Goal: Task Accomplishment & Management: Complete application form

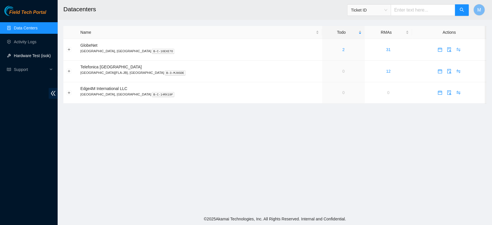
click at [29, 57] on link "Hardware Test (isok)" at bounding box center [32, 55] width 37 height 5
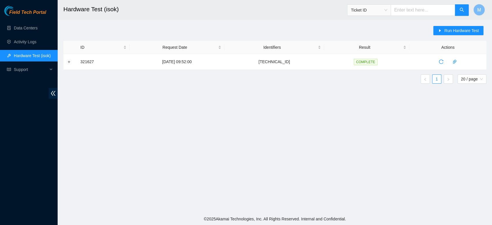
click at [417, 10] on input "text" at bounding box center [423, 10] width 65 height 12
type input "QTFCA64090319"
click at [464, 12] on icon "search" at bounding box center [462, 9] width 5 height 5
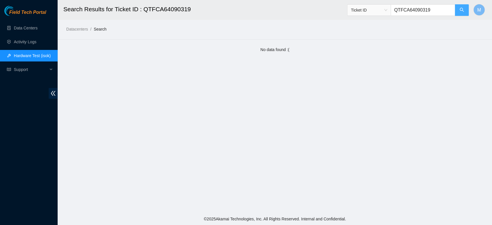
click at [464, 12] on icon "search" at bounding box center [462, 9] width 5 height 5
click at [387, 8] on span "Ticket ID" at bounding box center [369, 10] width 36 height 9
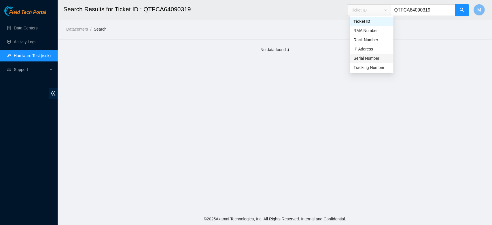
click at [374, 56] on div "Serial Number" at bounding box center [372, 58] width 36 height 6
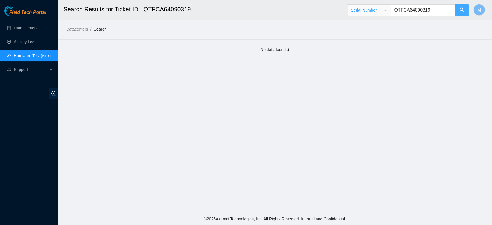
click at [457, 11] on button "button" at bounding box center [462, 10] width 14 height 12
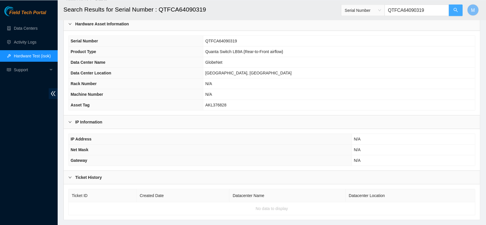
scroll to position [44, 0]
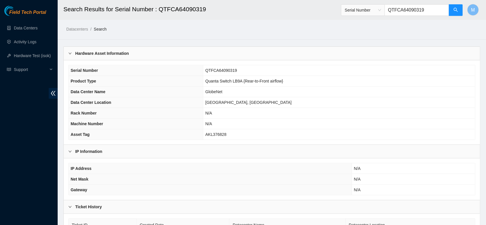
click at [432, 11] on input "QTFCA64090319" at bounding box center [417, 10] width 65 height 12
type input "Q"
click at [454, 10] on icon "search" at bounding box center [455, 9] width 5 height 5
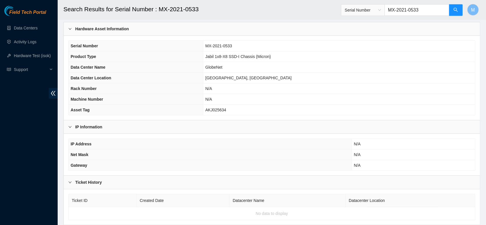
scroll to position [44, 0]
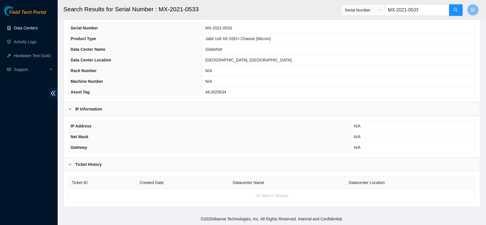
type input "MX-2021-0533"
click at [34, 29] on link "Data Centers" at bounding box center [26, 28] width 24 height 5
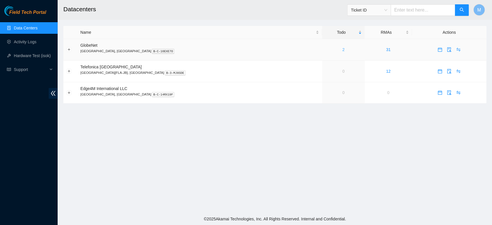
click at [343, 50] on link "2" at bounding box center [344, 49] width 2 height 5
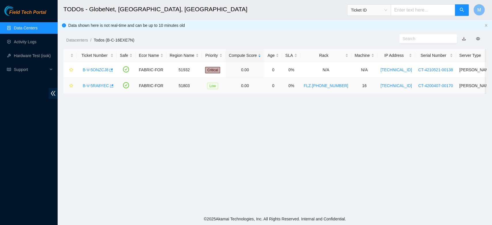
click at [92, 86] on link "B-V-5RA8YEC" at bounding box center [96, 85] width 26 height 5
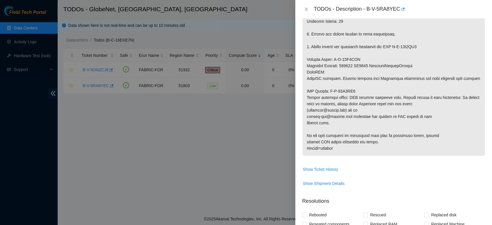
scroll to position [242, 0]
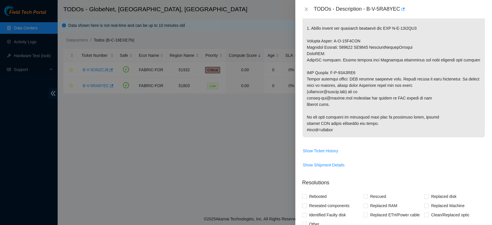
drag, startPoint x: 306, startPoint y: 124, endPoint x: 402, endPoint y: 153, distance: 100.0
click at [402, 141] on span at bounding box center [394, 8] width 182 height 266
copy p "Network: FreeFlow This machine is currently suspended: target target_type ticke…"
click at [471, 123] on p at bounding box center [394, 6] width 182 height 262
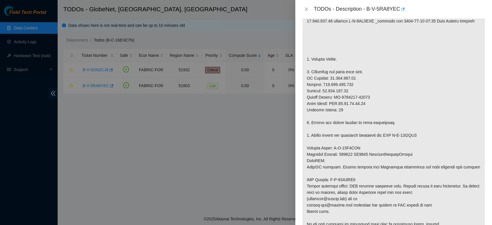
scroll to position [0, 0]
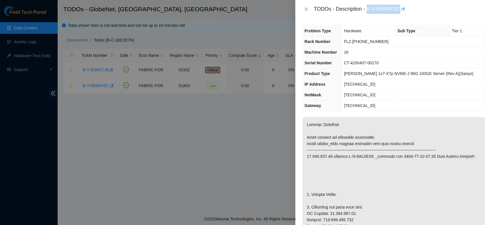
drag, startPoint x: 364, startPoint y: 10, endPoint x: 393, endPoint y: 10, distance: 29.1
click at [393, 10] on div "TODOs - Description - B-V-5RA8YEC" at bounding box center [400, 9] width 172 height 9
copy div "B-V-5RA8YEC"
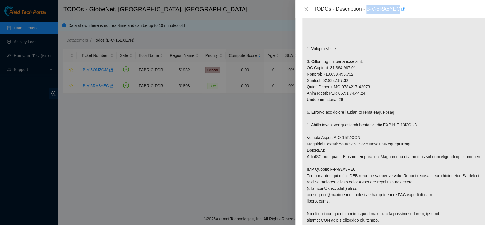
scroll to position [147, 0]
click at [307, 10] on icon "close" at bounding box center [306, 9] width 5 height 5
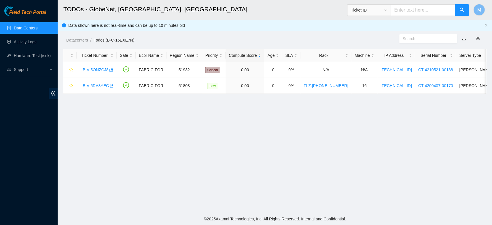
click at [492, 10] on div "TODOs - Description - undefined Problem Type N/A Rack Number N/A Machine Number…" at bounding box center [492, 112] width 0 height 225
click at [21, 39] on link "Activity Logs" at bounding box center [25, 41] width 23 height 5
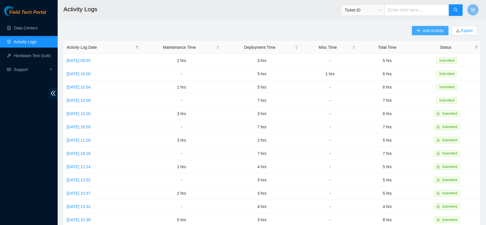
click at [417, 30] on icon "plus" at bounding box center [419, 31] width 4 height 4
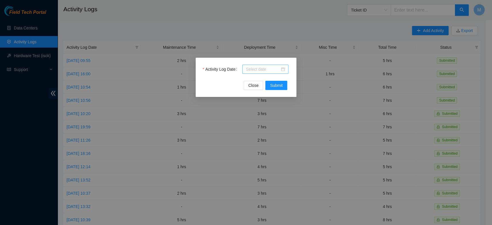
click at [285, 69] on div at bounding box center [265, 69] width 46 height 9
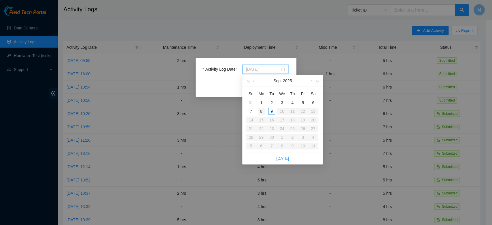
type input "[DATE]"
click at [259, 112] on div "8" at bounding box center [261, 111] width 7 height 7
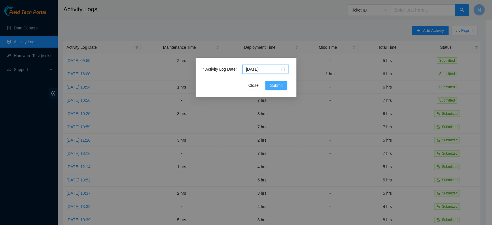
click at [276, 85] on span "Submit" at bounding box center [276, 85] width 13 height 6
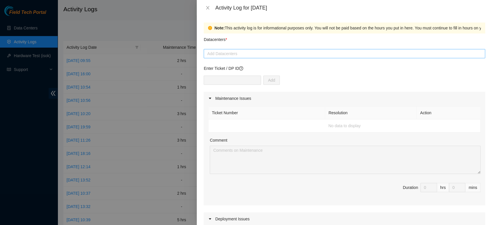
click at [270, 57] on div at bounding box center [344, 53] width 279 height 7
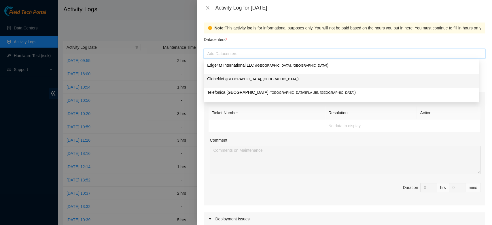
click at [254, 78] on p "GlobeNet ( [GEOGRAPHIC_DATA], [GEOGRAPHIC_DATA] )" at bounding box center [341, 79] width 268 height 7
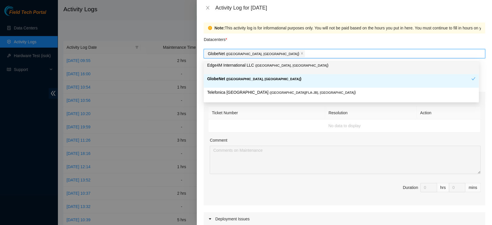
click at [281, 53] on div "GlobeNet ( [GEOGRAPHIC_DATA], [GEOGRAPHIC_DATA] )" at bounding box center [344, 54] width 279 height 8
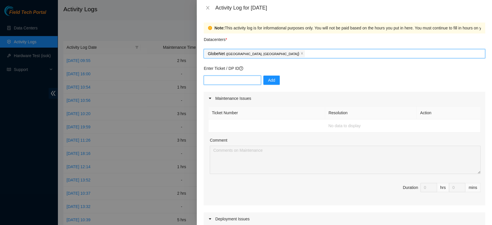
click at [242, 78] on input "text" at bounding box center [232, 80] width 57 height 9
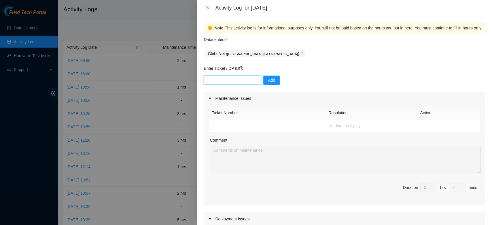
paste input "B-V-5GMIWGR"
type input "B-V-5GMIWGR"
click at [264, 83] on button "Add" at bounding box center [272, 80] width 16 height 9
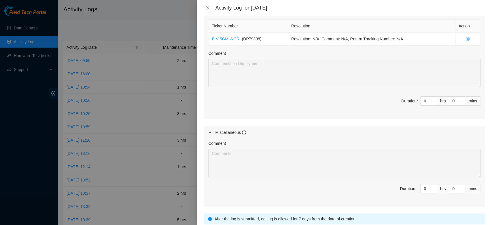
scroll to position [176, 0]
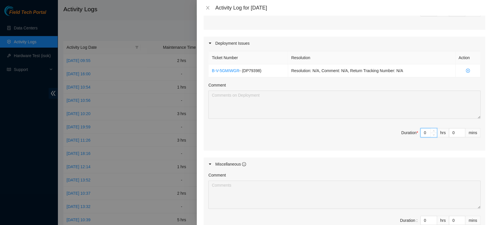
drag, startPoint x: 422, startPoint y: 146, endPoint x: 413, endPoint y: 147, distance: 9.0
click at [421, 137] on input "0" at bounding box center [429, 132] width 16 height 9
type input "7"
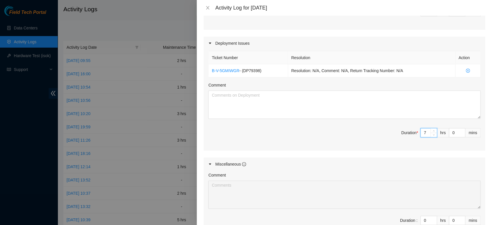
type input "7"
click at [218, 108] on textarea "Comment" at bounding box center [344, 105] width 272 height 28
paste textarea "CONTINUATION OF FLZ RACK INSTALLATION.[PHONE_NUMBER] INSTALLATION AND CABLING O…"
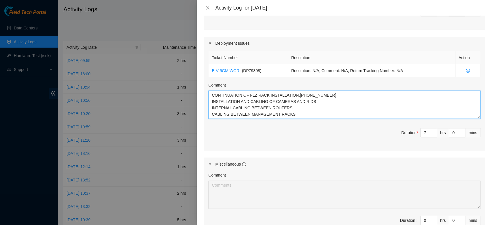
type textarea "CONTINUATION OF FLZ RACK INSTALLATION.[PHONE_NUMBER] INSTALLATION AND CABLING O…"
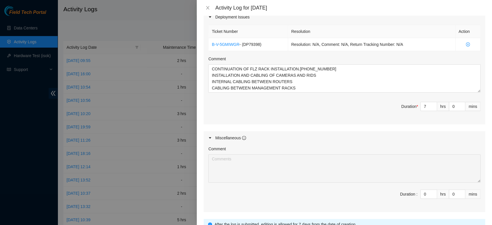
scroll to position [255, 0]
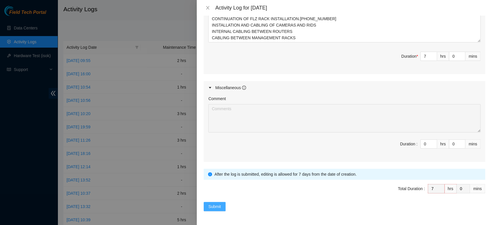
click at [215, 211] on button "Submit" at bounding box center [215, 206] width 22 height 9
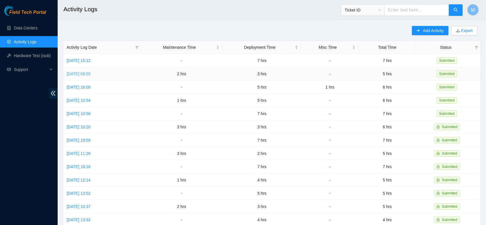
click at [91, 74] on link "[DATE] 09:55" at bounding box center [79, 73] width 24 height 5
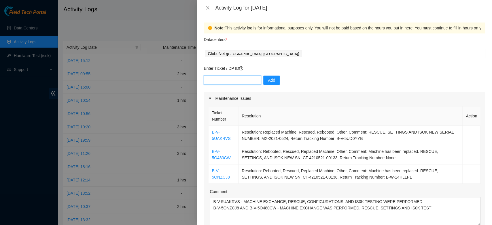
click at [223, 80] on input "text" at bounding box center [232, 80] width 57 height 9
type input "B-W-YVD2SN"
click at [268, 79] on span "Add" at bounding box center [271, 80] width 7 height 6
click at [240, 78] on input "text" at bounding box center [232, 80] width 57 height 9
type input "B-W-YVBSXJ"
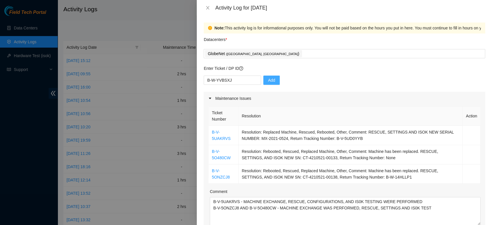
click at [268, 82] on span "Add" at bounding box center [271, 80] width 7 height 6
click at [208, 9] on icon "close" at bounding box center [207, 7] width 3 height 3
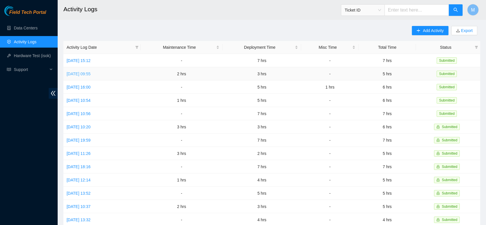
click at [91, 75] on link "[DATE] 09:55" at bounding box center [79, 73] width 24 height 5
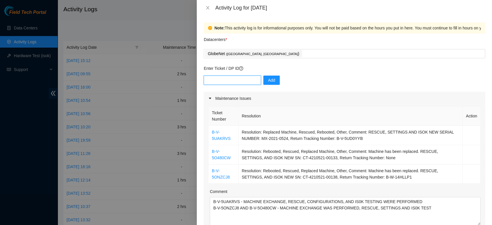
click at [225, 80] on input "text" at bounding box center [232, 80] width 57 height 9
type input "b"
type input "B-W-YVDIU5"
click at [264, 82] on button "Add" at bounding box center [272, 80] width 16 height 9
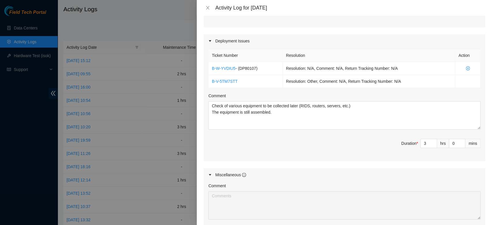
scroll to position [218, 0]
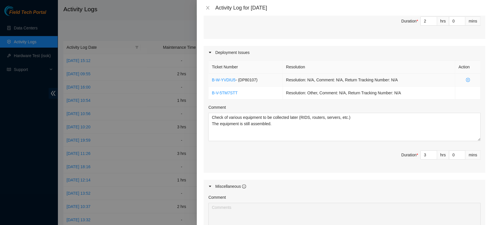
click at [466, 80] on icon "close-circle" at bounding box center [468, 80] width 4 height 4
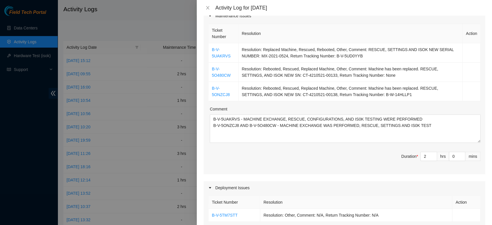
scroll to position [0, 0]
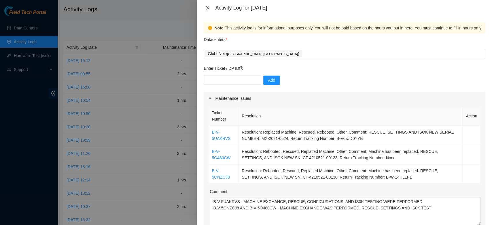
click at [207, 9] on icon "close" at bounding box center [208, 7] width 5 height 5
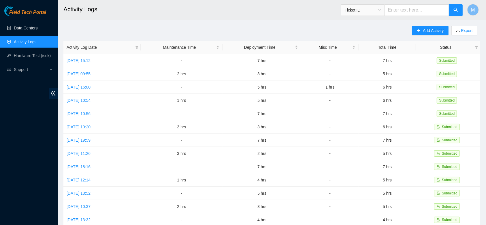
click at [32, 27] on link "Data Centers" at bounding box center [26, 28] width 24 height 5
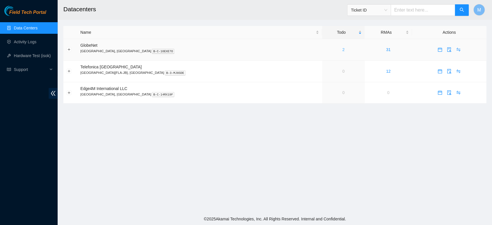
click at [343, 49] on link "2" at bounding box center [344, 49] width 2 height 5
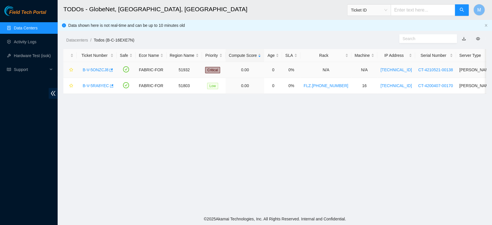
click at [100, 68] on link "B-V-5ONZCJ8" at bounding box center [96, 69] width 26 height 5
